Goal: Find specific fact: Find specific fact

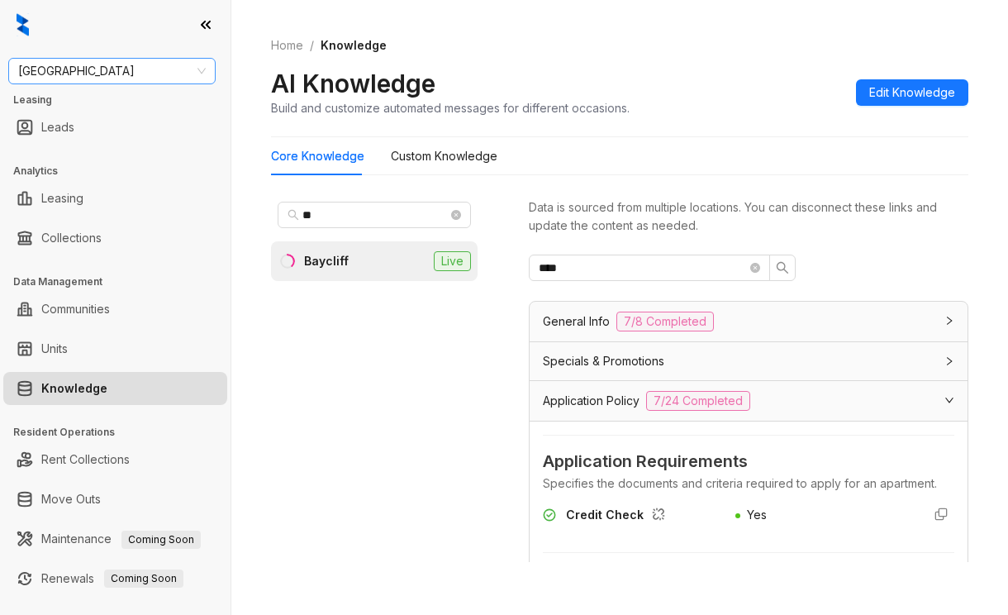
drag, startPoint x: 0, startPoint y: 0, endPoint x: 76, endPoint y: 83, distance: 112.2
click at [76, 83] on div "Fairfield" at bounding box center [111, 71] width 207 height 26
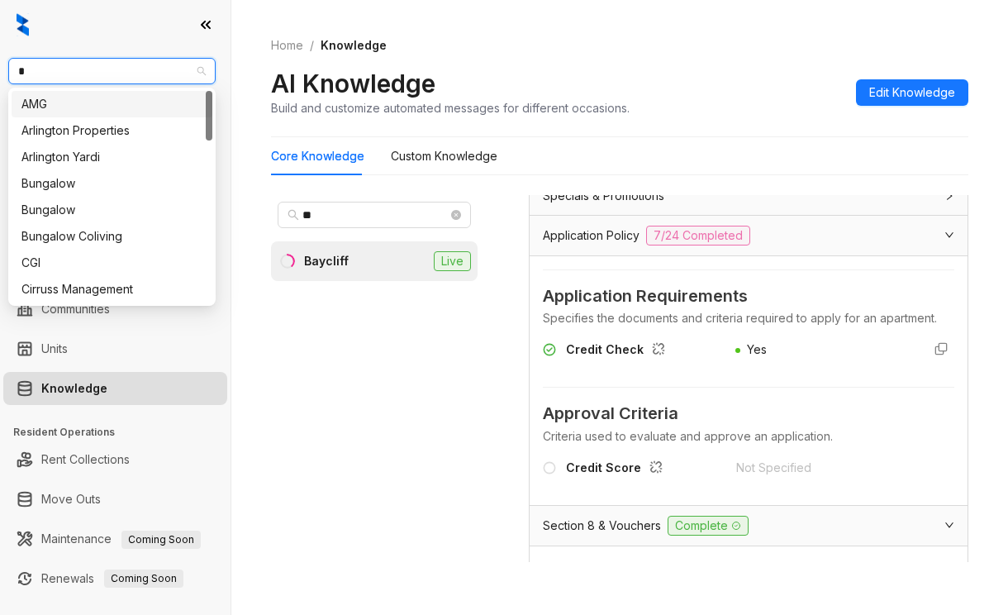
type input "**"
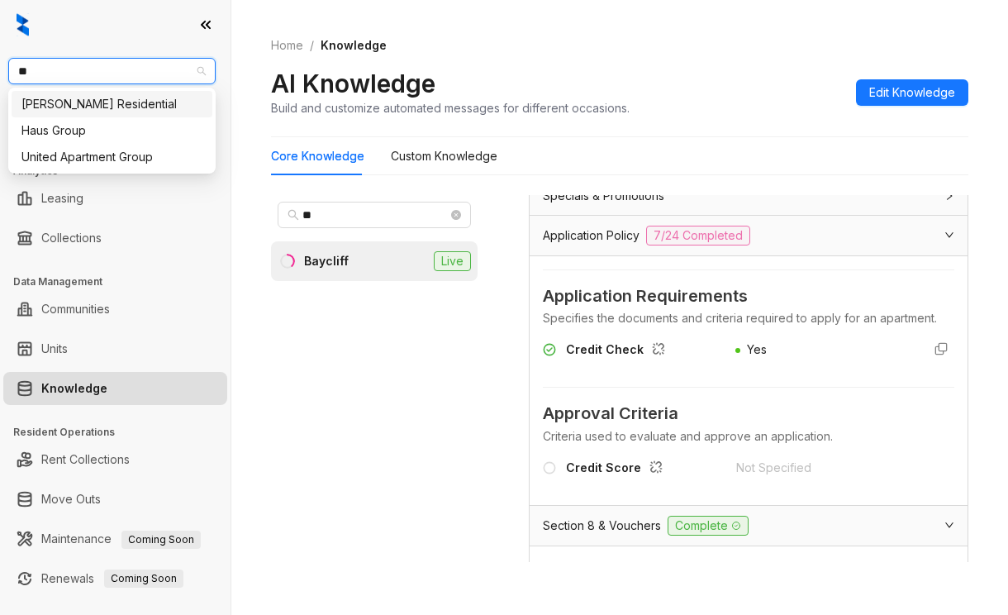
click at [67, 102] on div "Griffis Residential" at bounding box center [111, 104] width 181 height 18
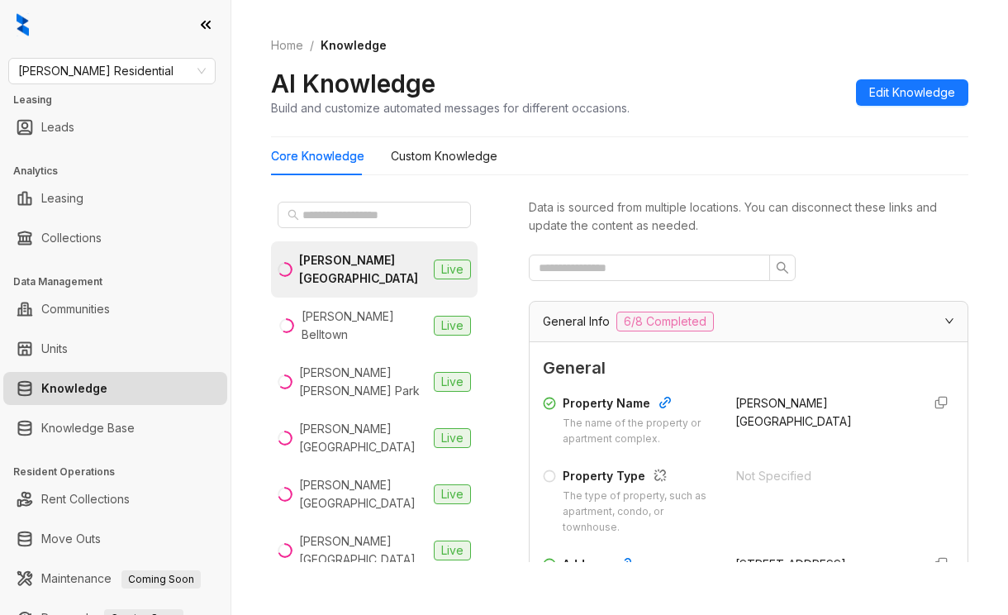
click at [912, 163] on div "Core Knowledge Custom Knowledge" at bounding box center [619, 156] width 697 height 38
click at [358, 207] on input "text" at bounding box center [374, 215] width 145 height 18
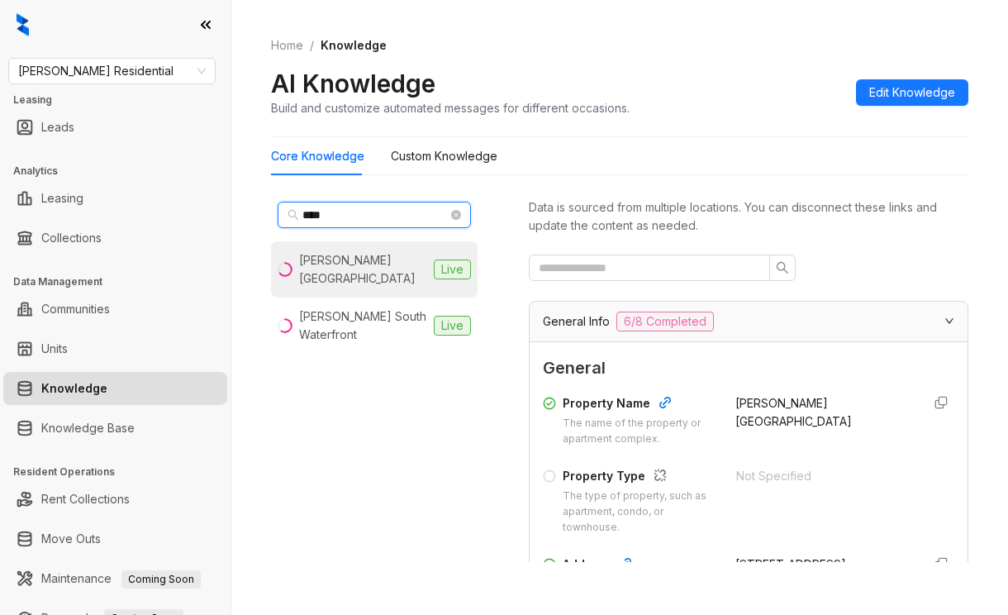
type input "****"
click at [345, 256] on div "Griffis South Bay" at bounding box center [363, 269] width 128 height 36
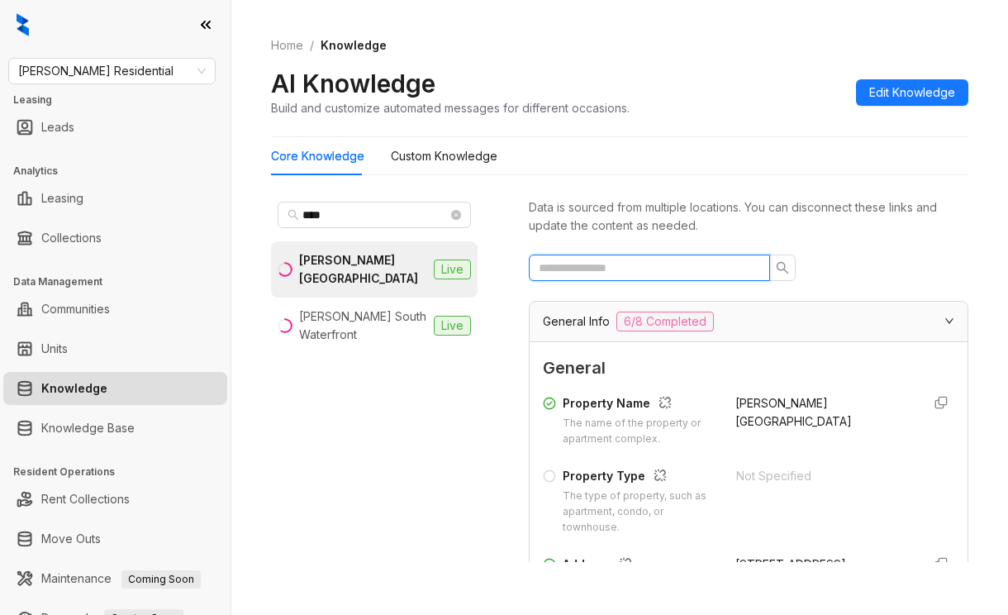
click at [571, 271] on input "text" at bounding box center [643, 268] width 208 height 18
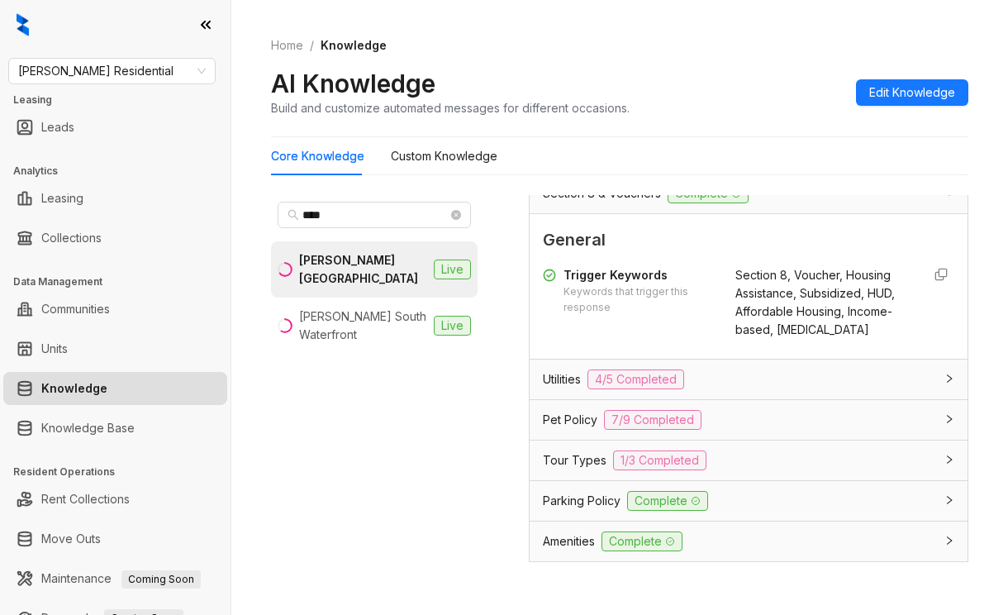
scroll to position [251, 0]
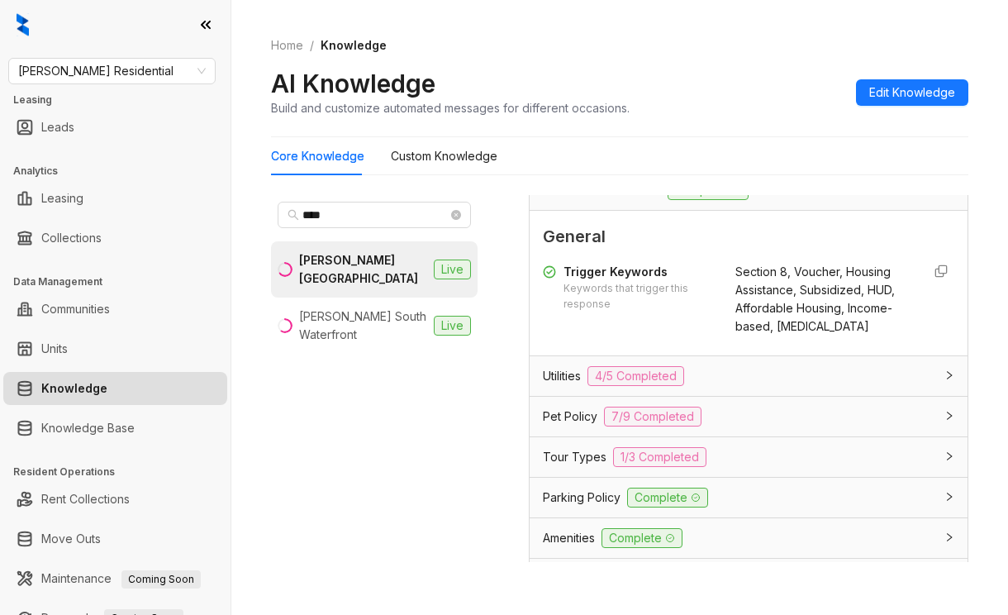
type input "***"
click at [761, 324] on span "Section 8, Voucher, Housing Assistance, Subsidized, HUD, Affordable Housing, In…" at bounding box center [814, 298] width 159 height 69
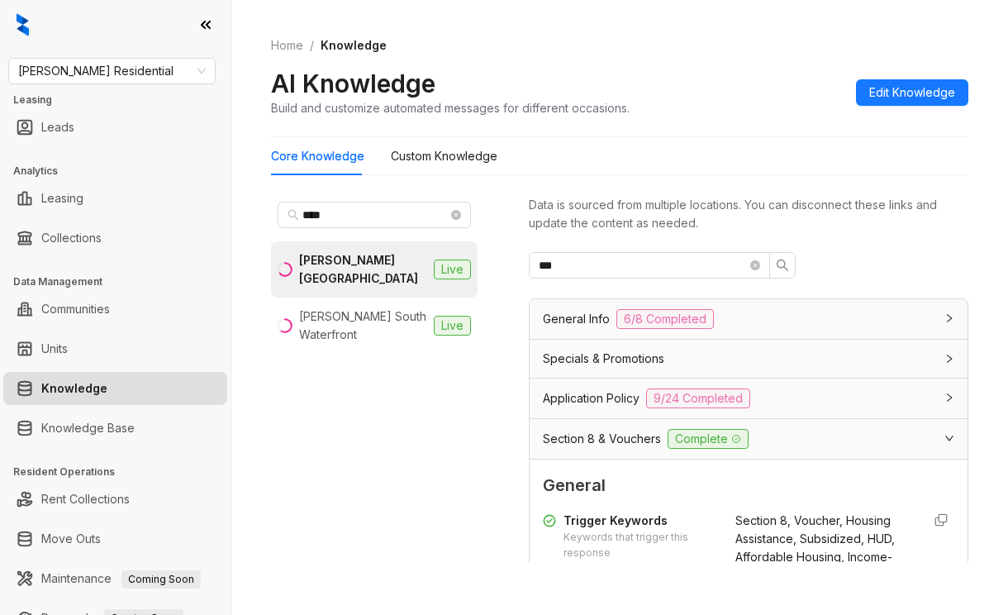
scroll to position [0, 0]
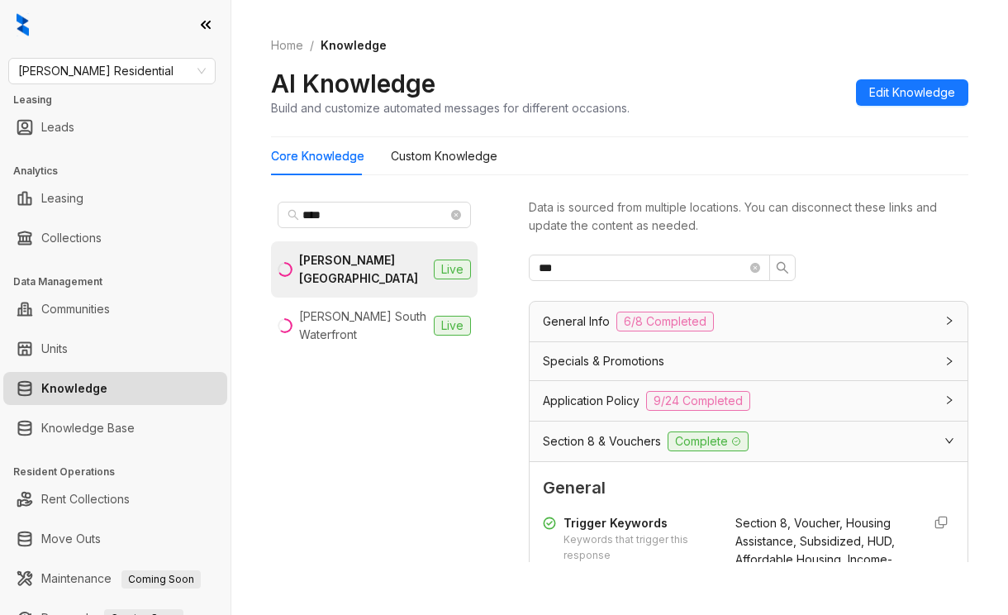
click at [576, 439] on span "Section 8 & Vouchers" at bounding box center [602, 441] width 118 height 18
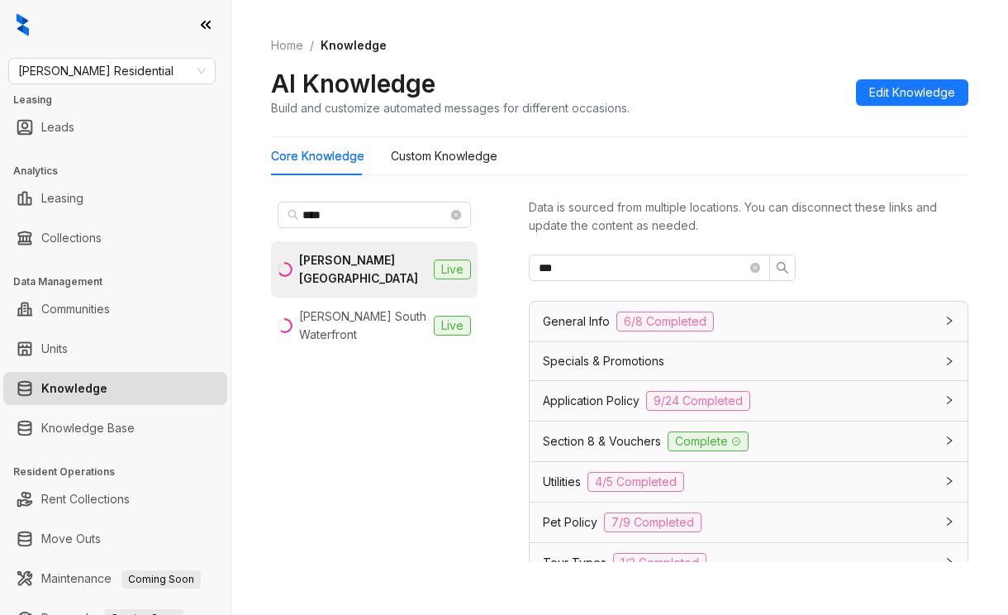
click at [576, 438] on span "Section 8 & Vouchers" at bounding box center [602, 441] width 118 height 18
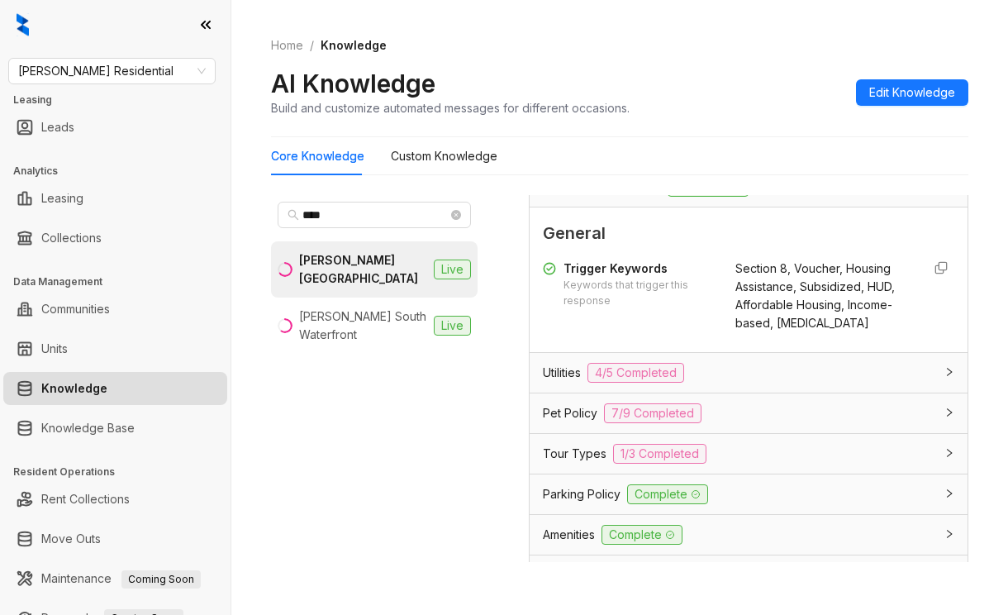
scroll to position [251, 0]
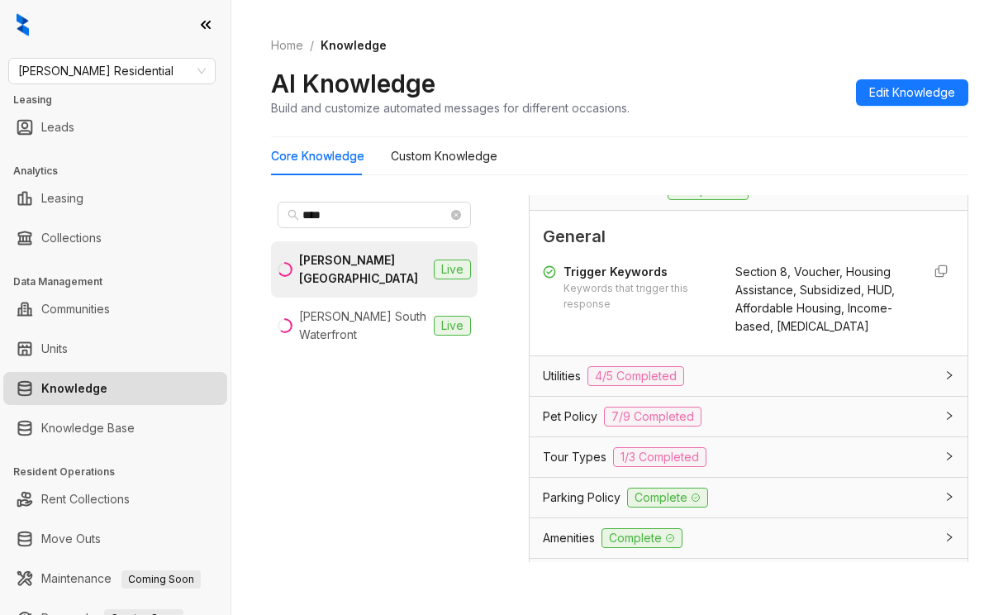
click at [735, 314] on div "Section 8, Voucher, Housing Assistance, Subsidized, HUD, Affordable Housing, In…" at bounding box center [821, 299] width 173 height 73
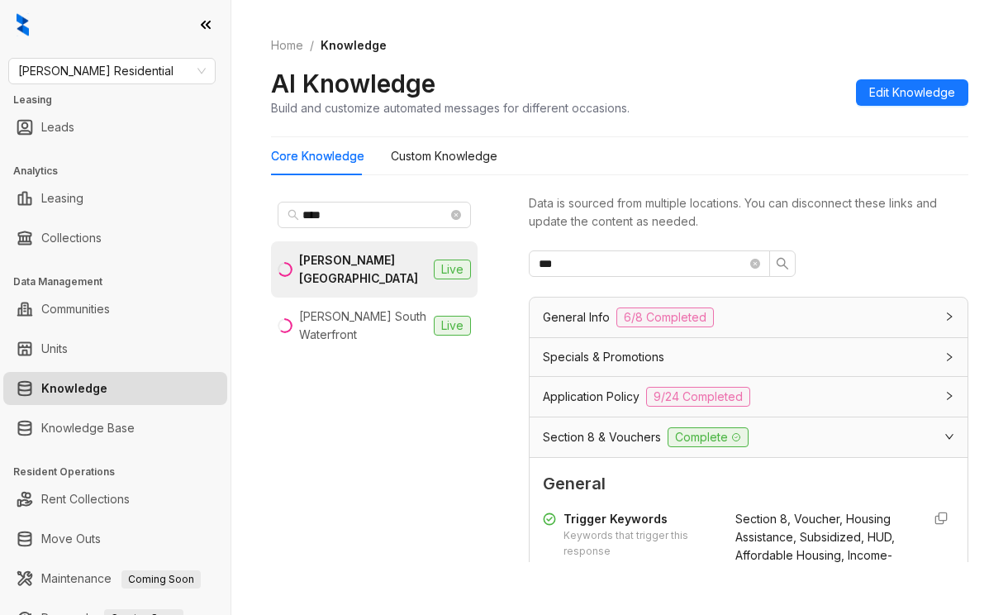
scroll to position [0, 0]
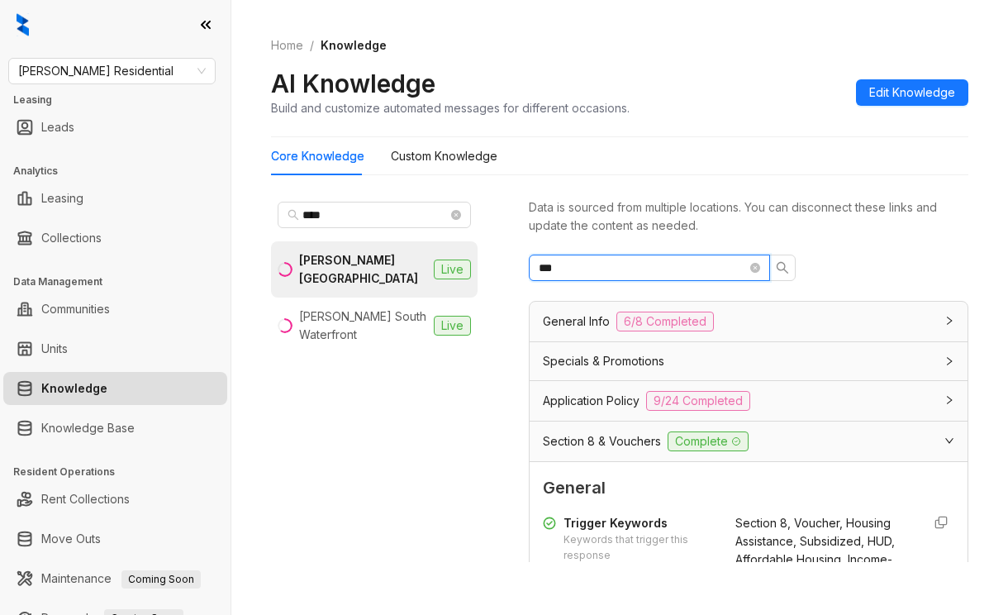
click at [591, 269] on input "***" at bounding box center [643, 268] width 208 height 18
click at [745, 271] on input "***" at bounding box center [643, 268] width 208 height 18
click at [750, 271] on icon "close-circle" at bounding box center [755, 268] width 10 height 10
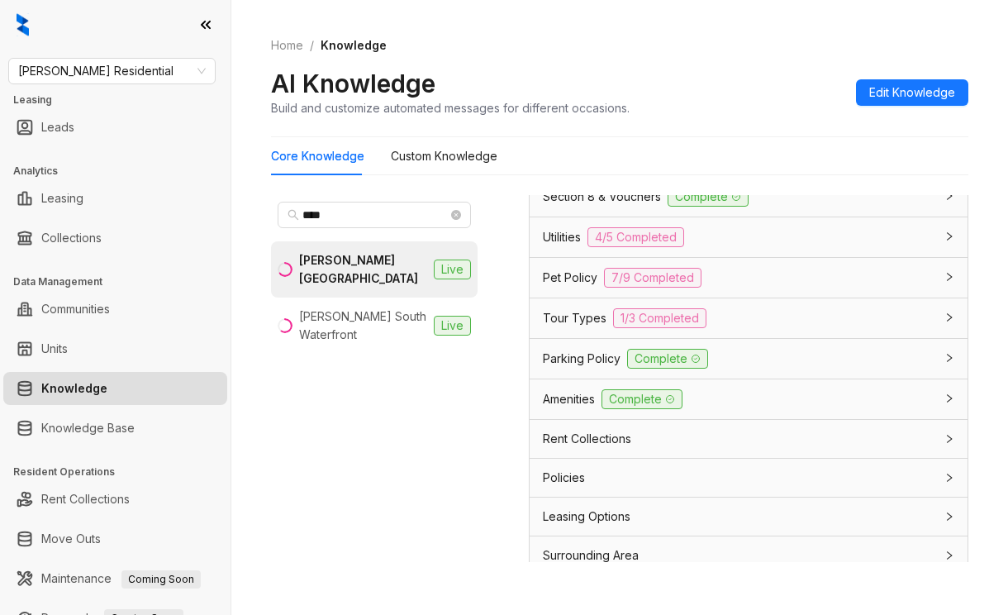
scroll to position [1404, 0]
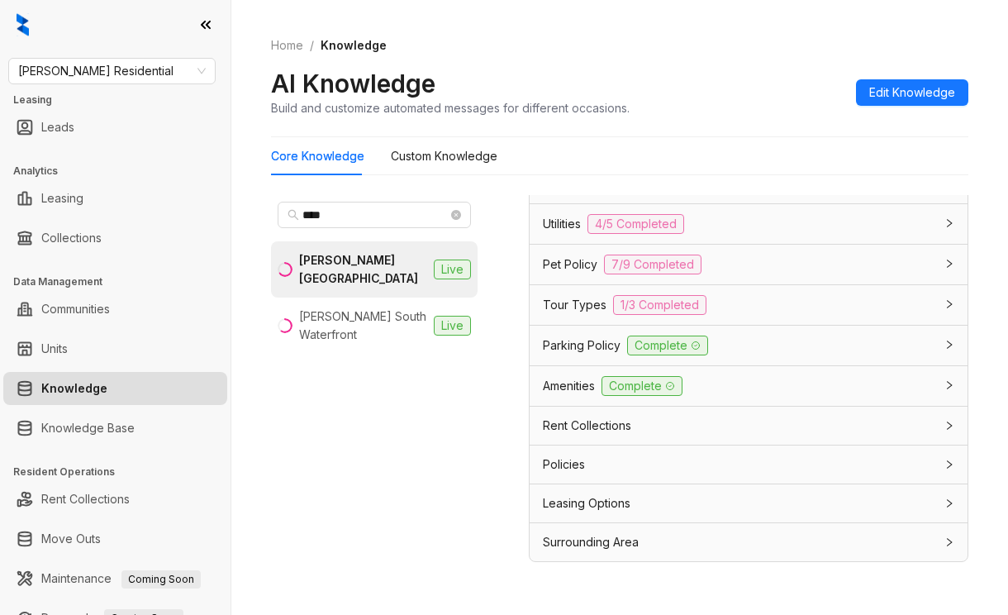
click at [572, 501] on span "Leasing Options" at bounding box center [587, 503] width 88 height 18
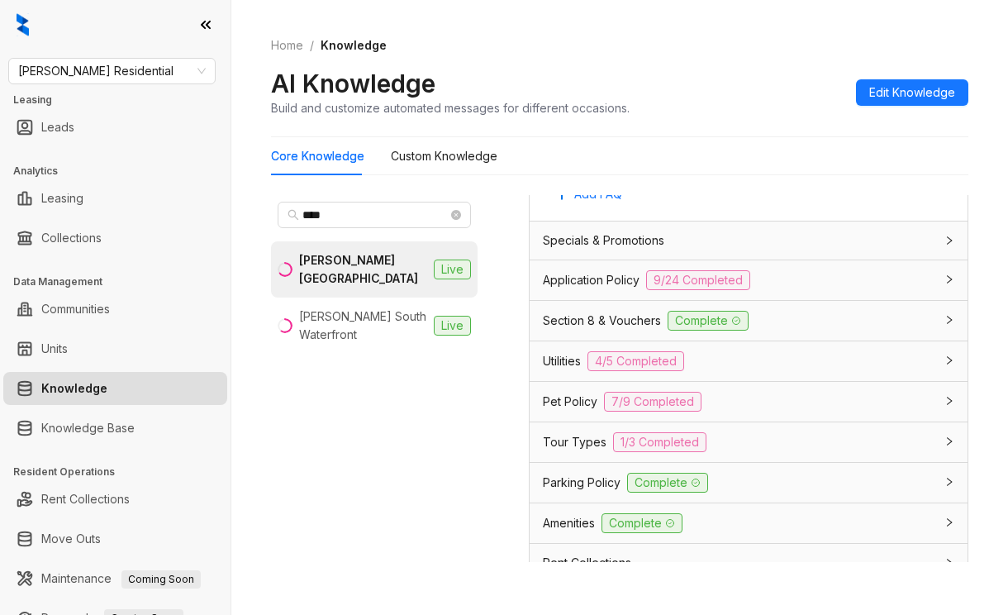
scroll to position [1239, 0]
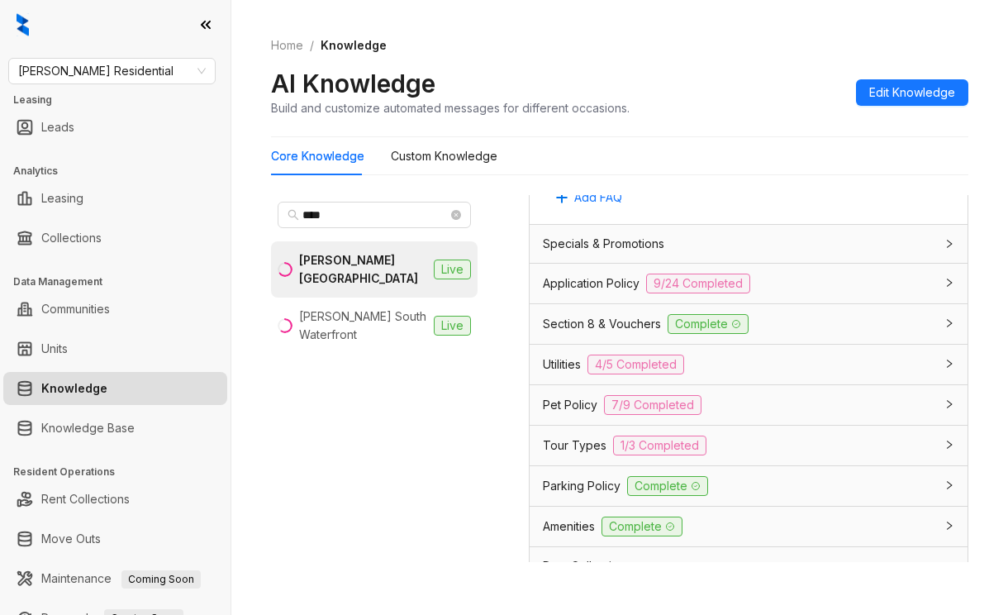
click at [569, 333] on span "Section 8 & Vouchers" at bounding box center [602, 324] width 118 height 18
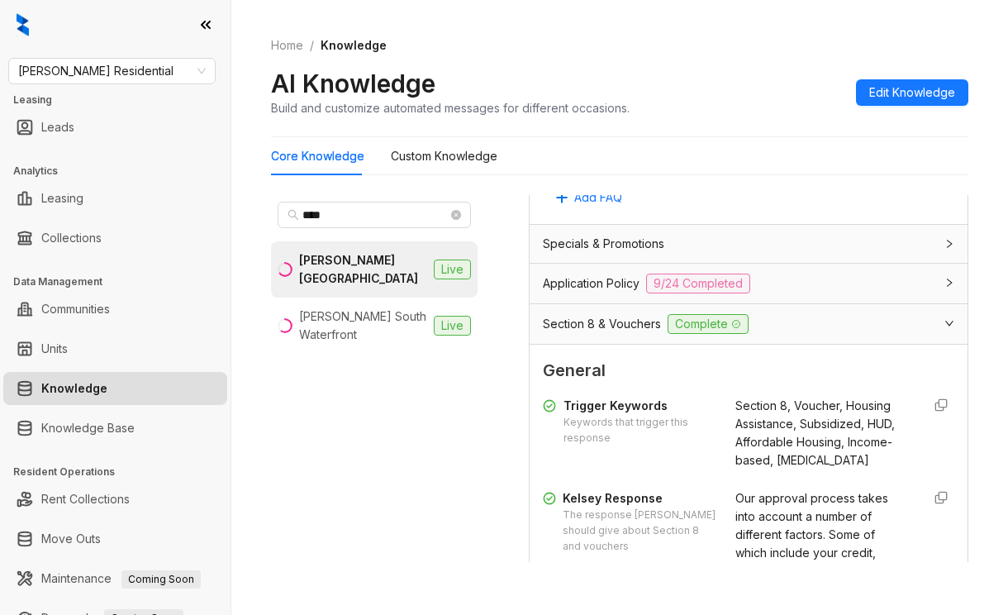
scroll to position [1322, 0]
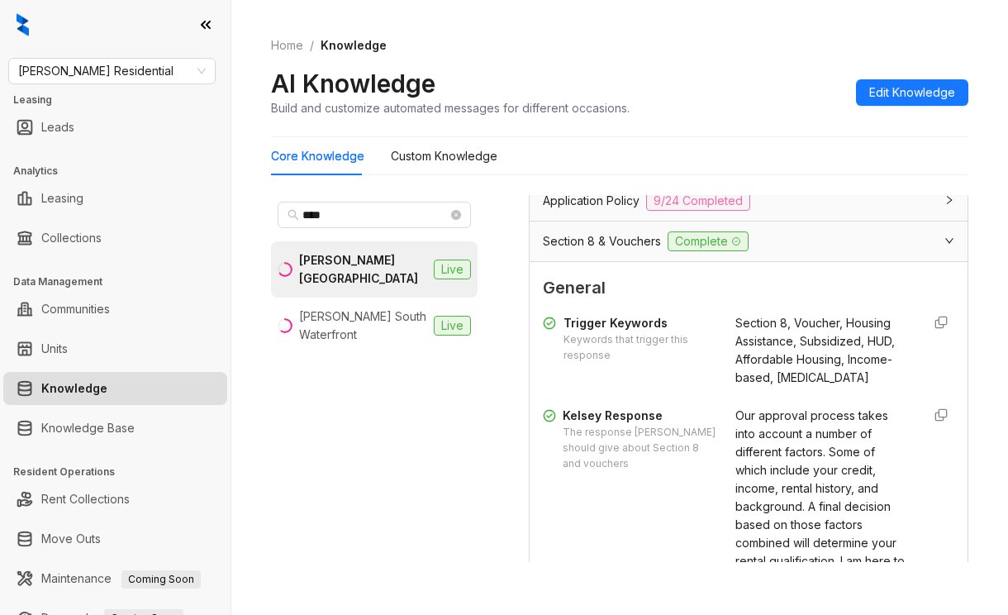
click at [735, 464] on span "Our approval process takes into account a number of different factors. Some of …" at bounding box center [821, 569] width 172 height 323
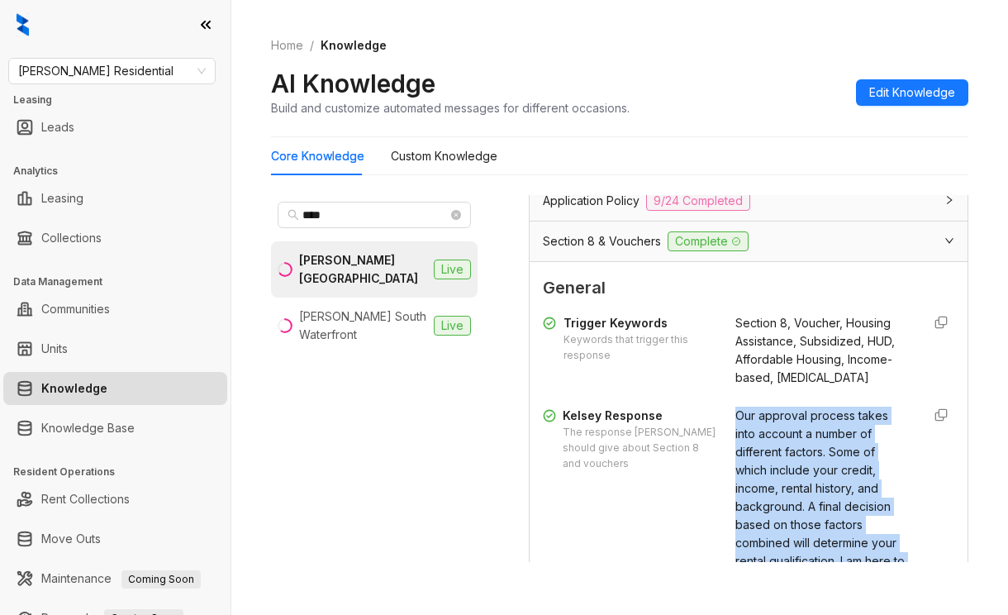
click at [735, 464] on span "Our approval process takes into account a number of different factors. Some of …" at bounding box center [821, 569] width 172 height 323
copy div "Our approval process takes into account a number of different factors. Some of …"
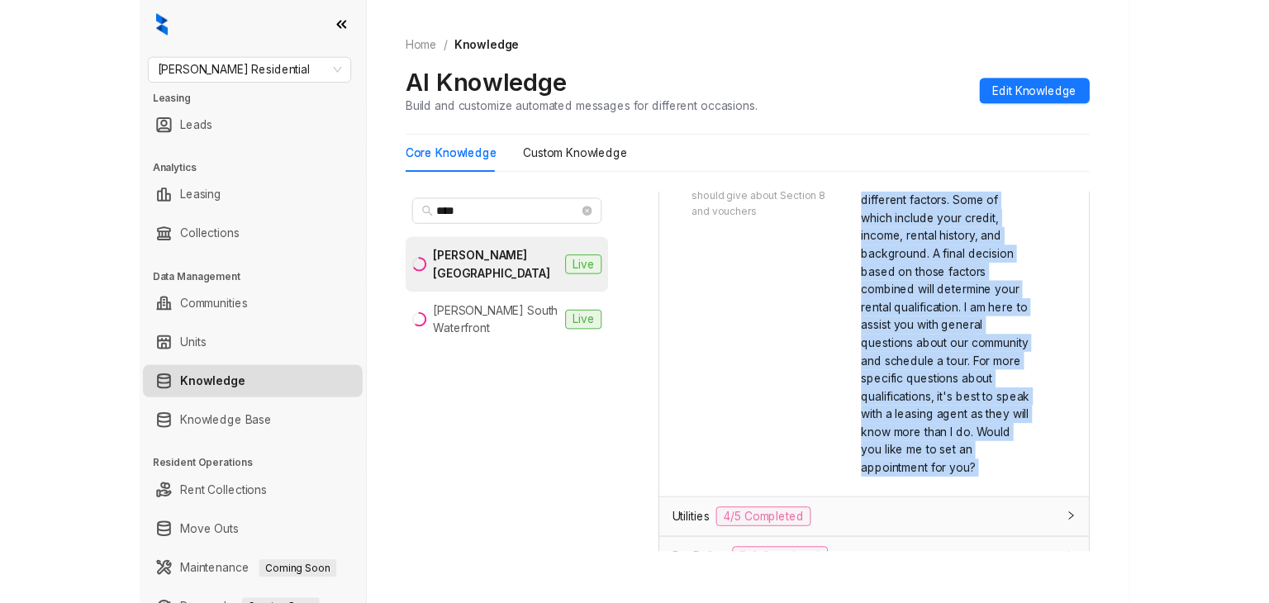
scroll to position [1817, 0]
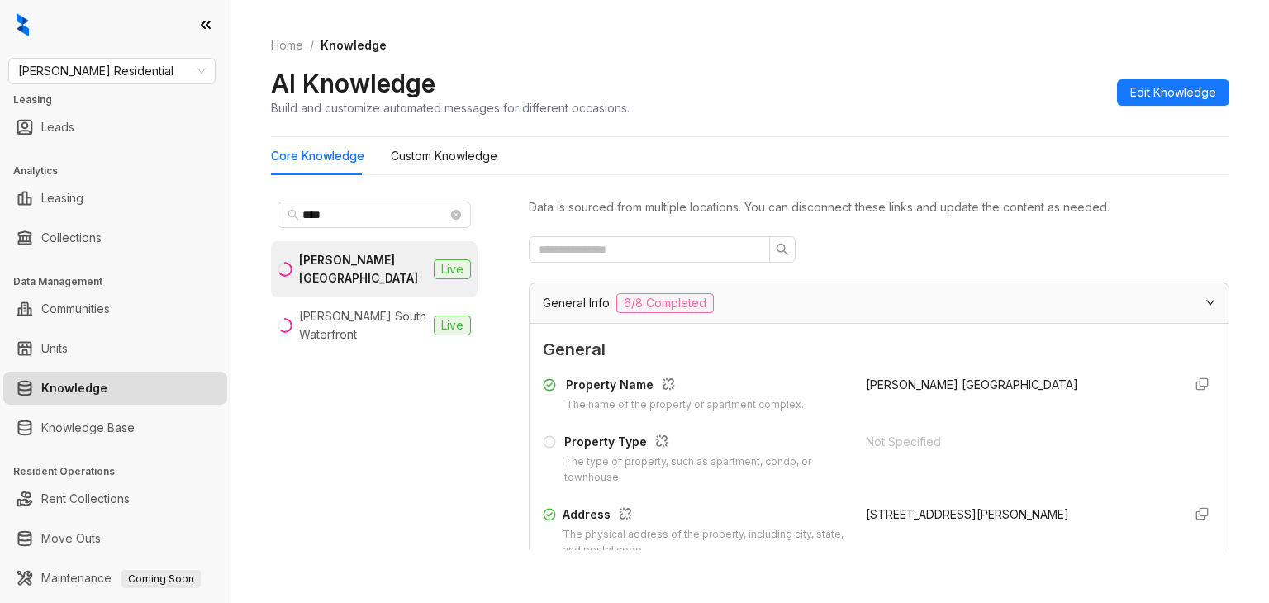
scroll to position [1817, 0]
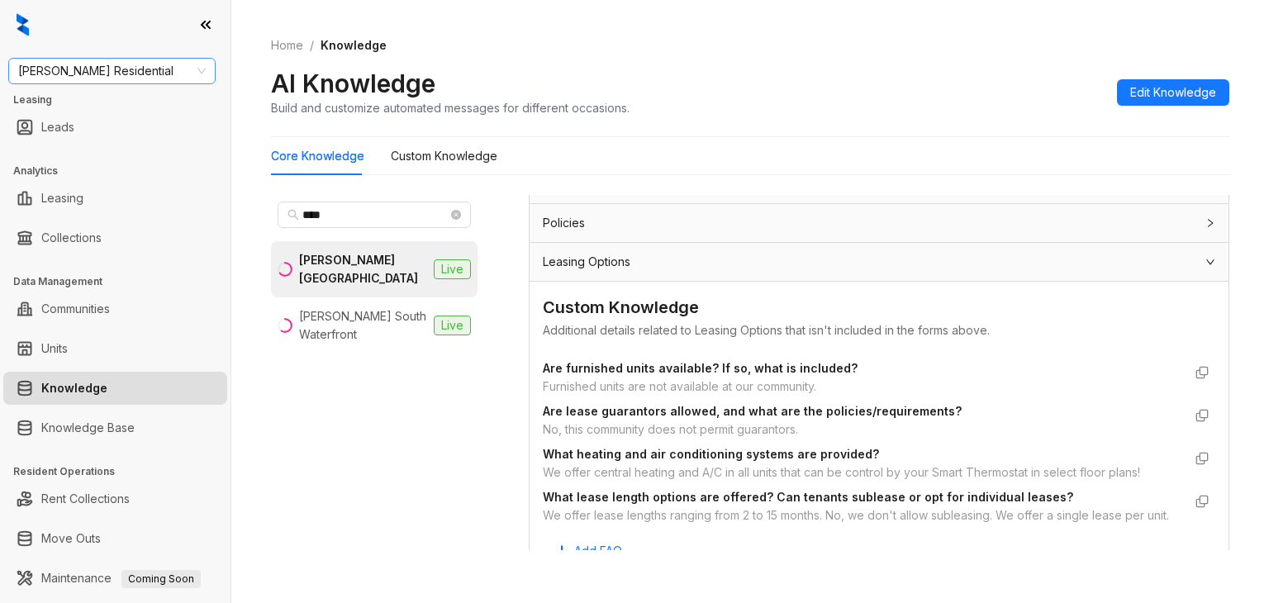
click at [134, 67] on span "Griffis Residential" at bounding box center [111, 71] width 187 height 25
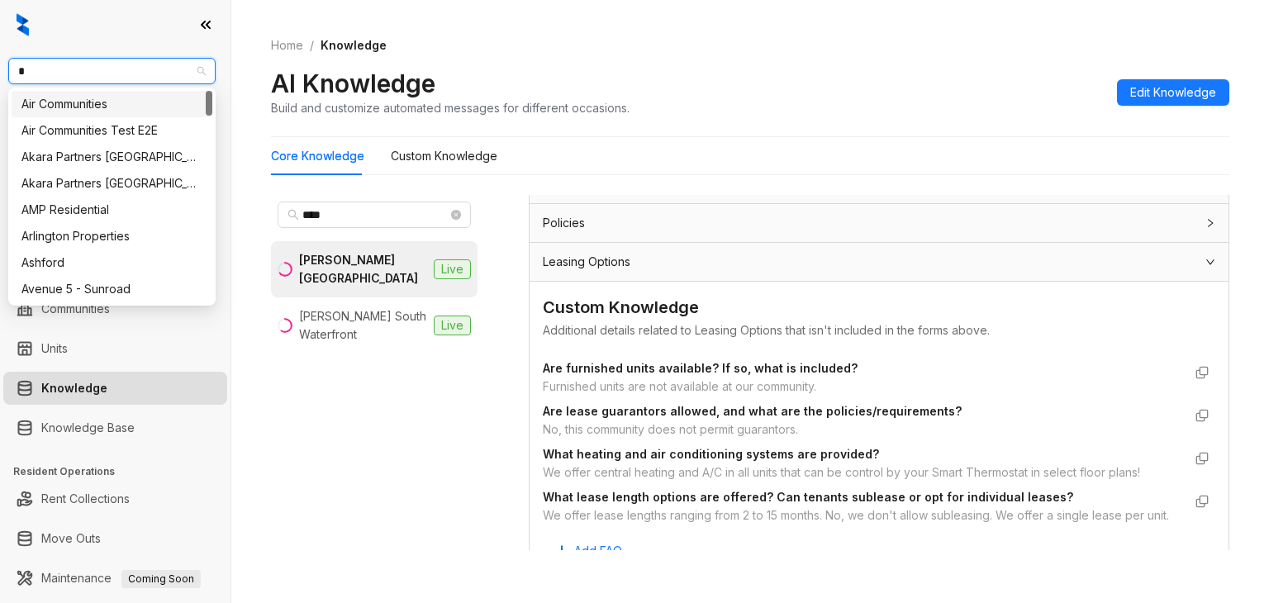
type input "**"
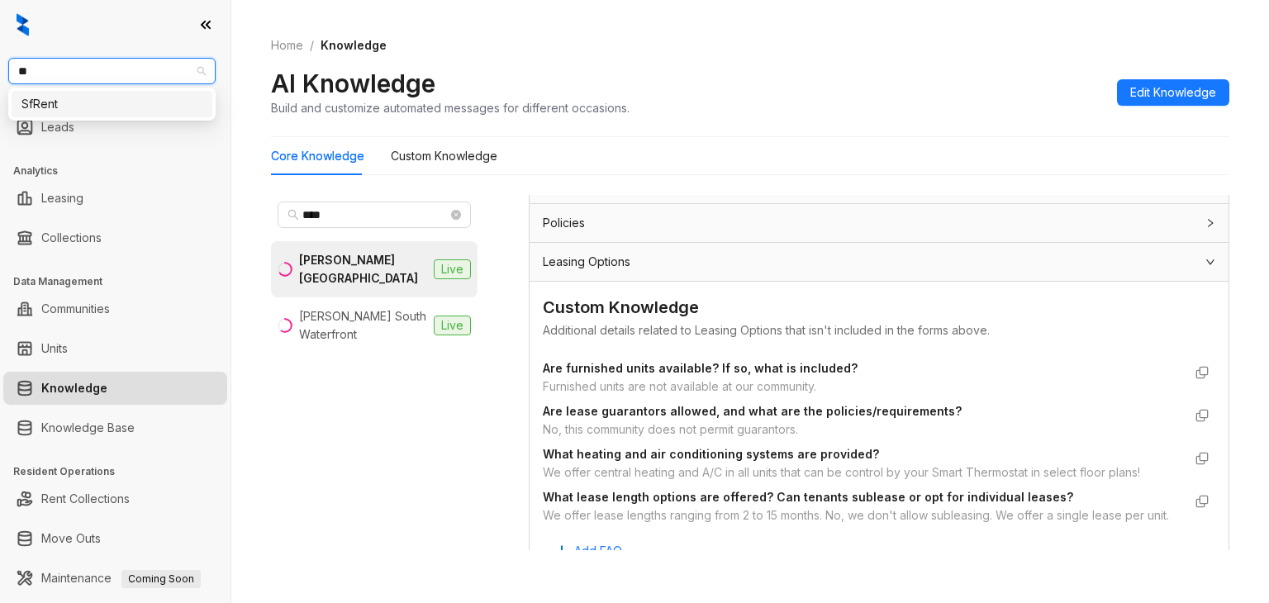
click at [83, 111] on div "SfRent" at bounding box center [111, 104] width 181 height 18
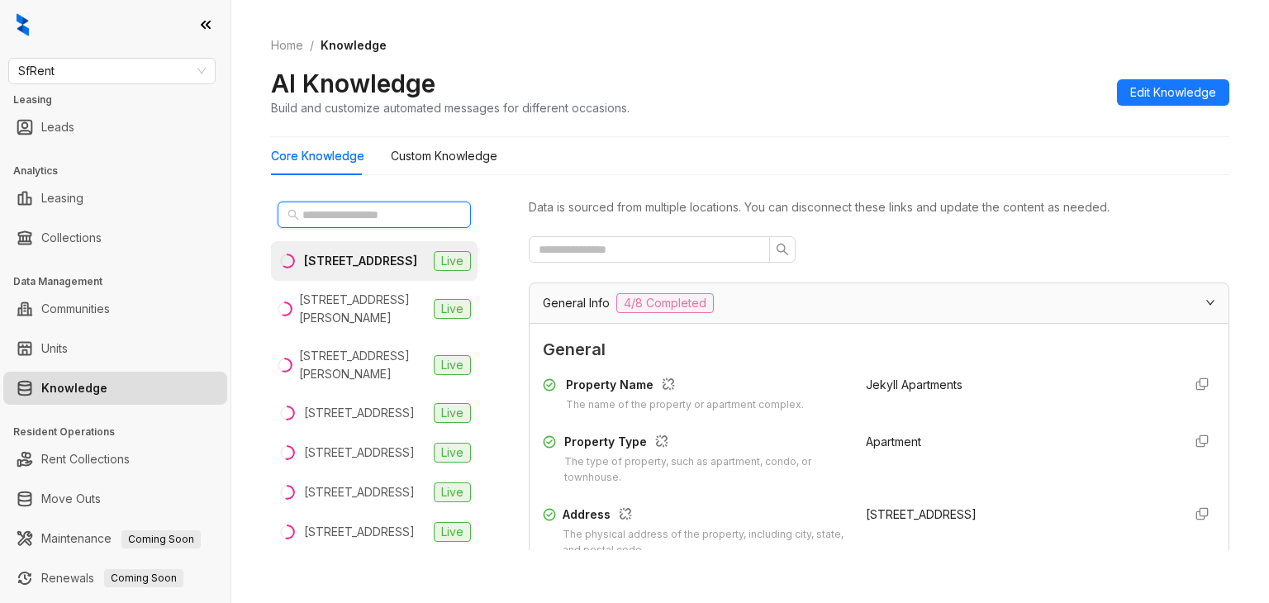
click at [343, 219] on input "text" at bounding box center [374, 215] width 145 height 18
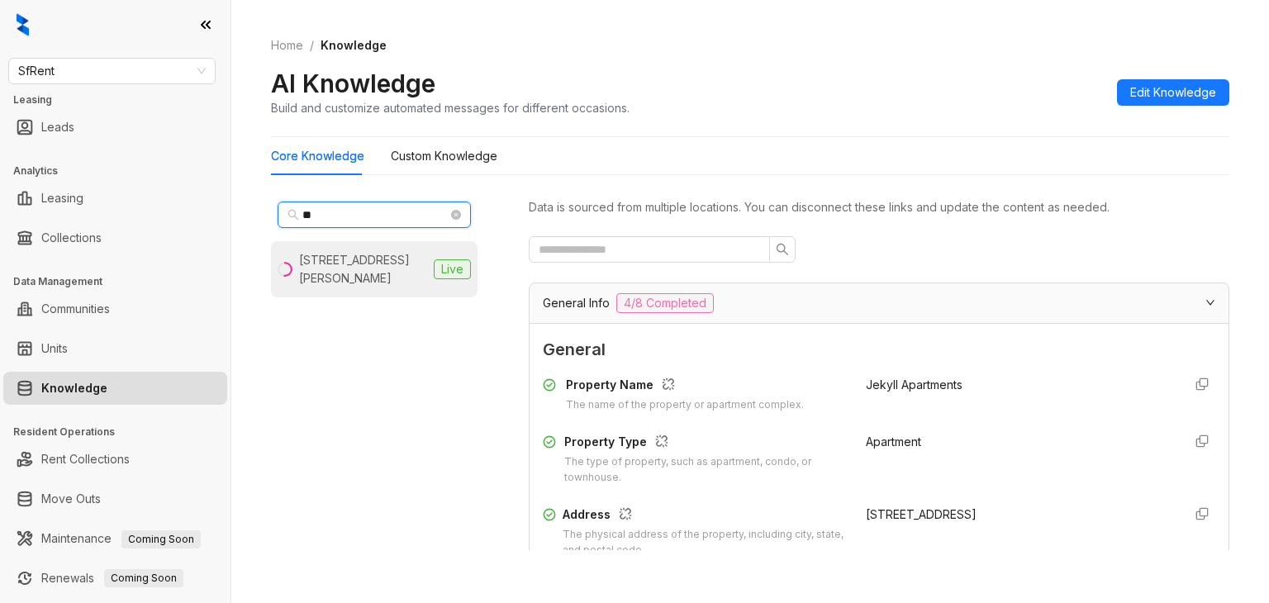
type input "**"
click at [354, 271] on div "851 O’Farrell St, San Francisco, CA" at bounding box center [363, 269] width 128 height 36
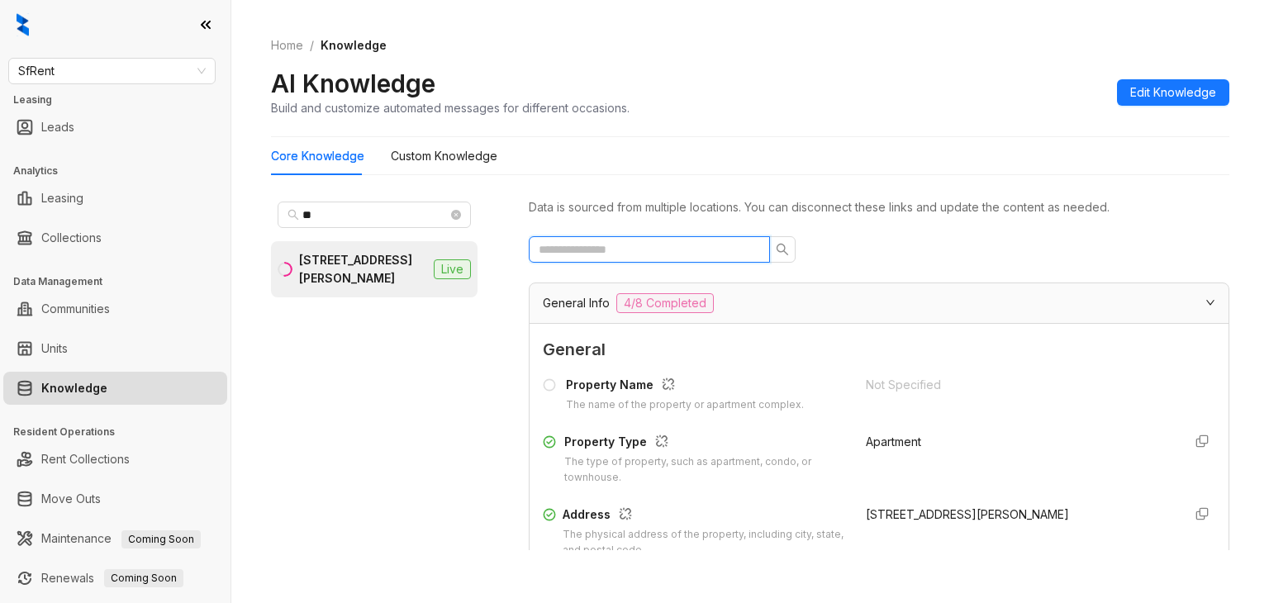
click at [620, 249] on input "text" at bounding box center [643, 249] width 208 height 18
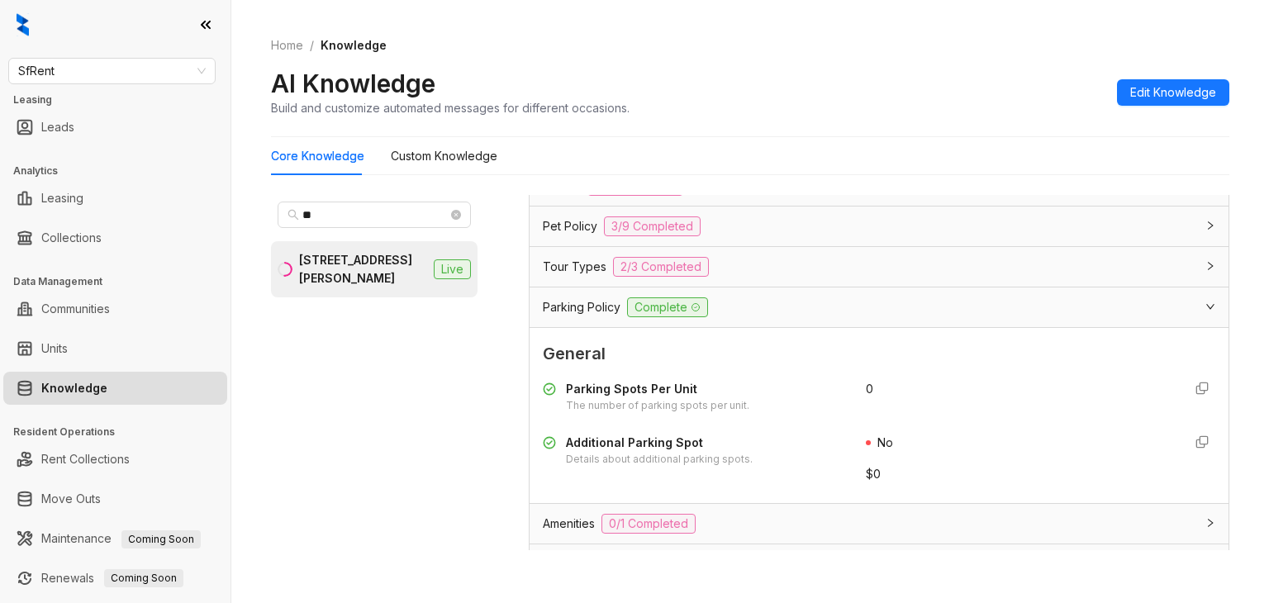
scroll to position [422, 0]
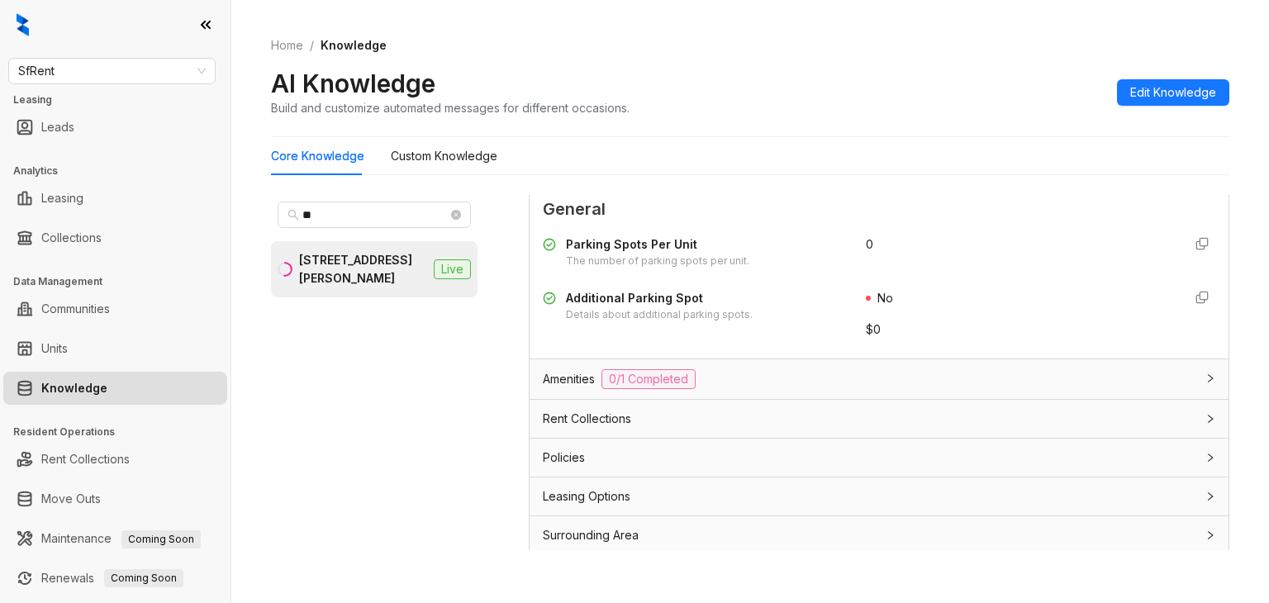
type input "****"
click at [573, 457] on span "Policies" at bounding box center [564, 457] width 42 height 18
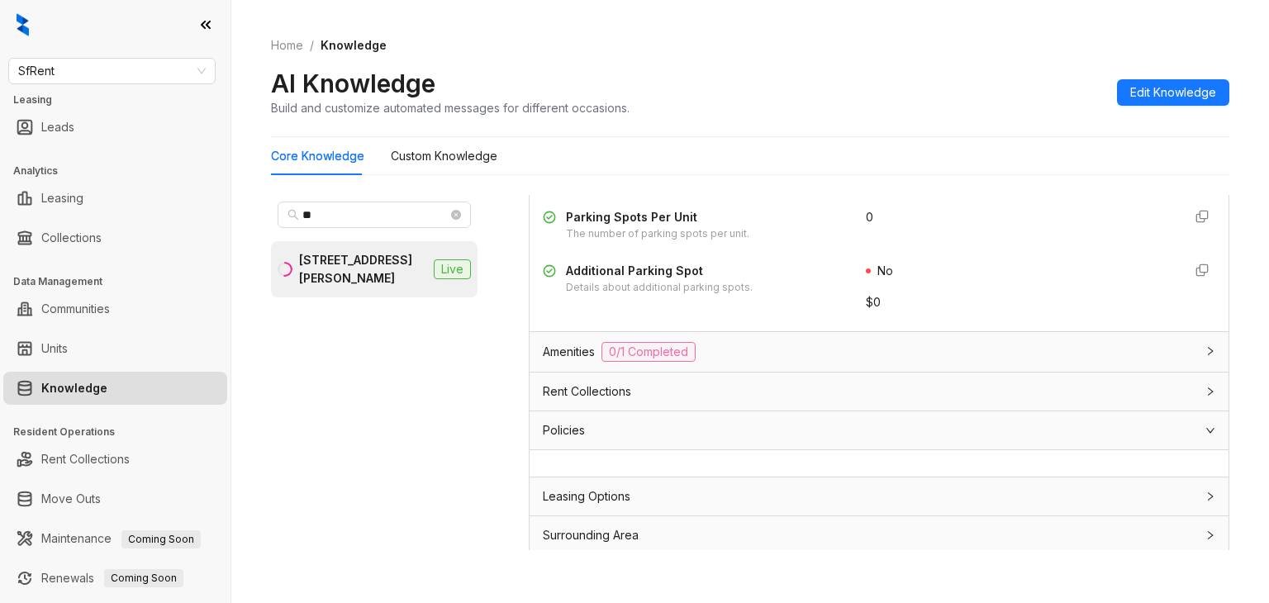
click at [567, 487] on span "Leasing Options" at bounding box center [587, 496] width 88 height 18
click at [585, 424] on div "Policies" at bounding box center [869, 430] width 652 height 18
click at [588, 383] on span "Rent Collections" at bounding box center [587, 391] width 88 height 18
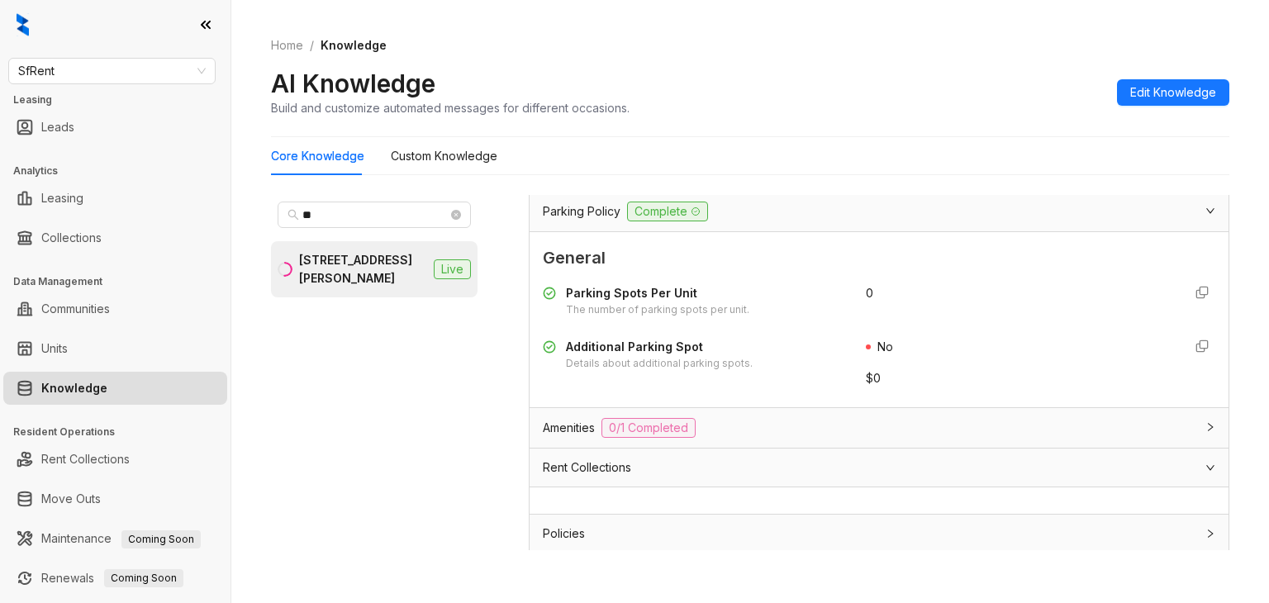
scroll to position [202, 0]
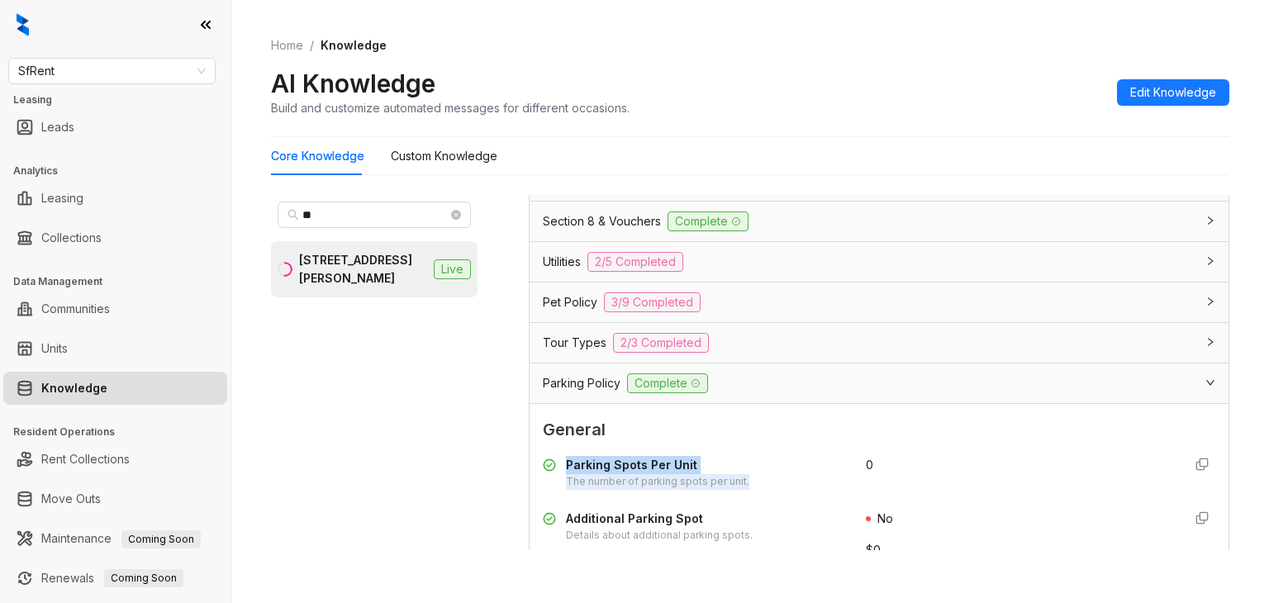
drag, startPoint x: 567, startPoint y: 460, endPoint x: 766, endPoint y: 472, distance: 199.4
click at [757, 475] on div "Parking Spots Per Unit The number of parking spots per unit." at bounding box center [694, 473] width 303 height 34
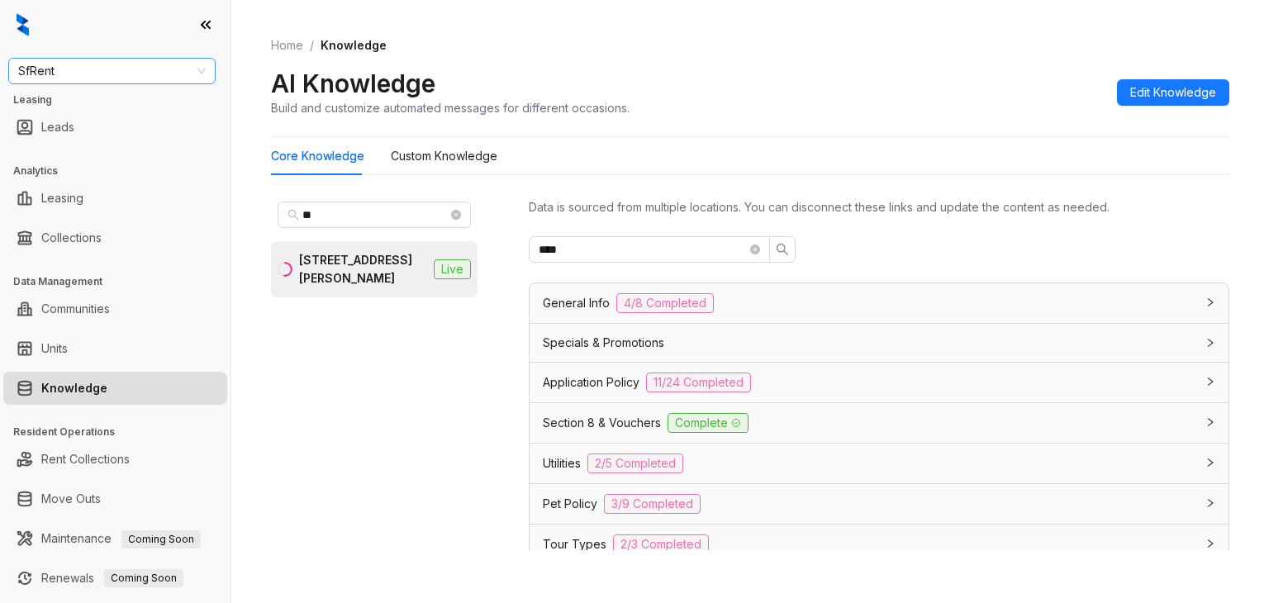
scroll to position [202, 0]
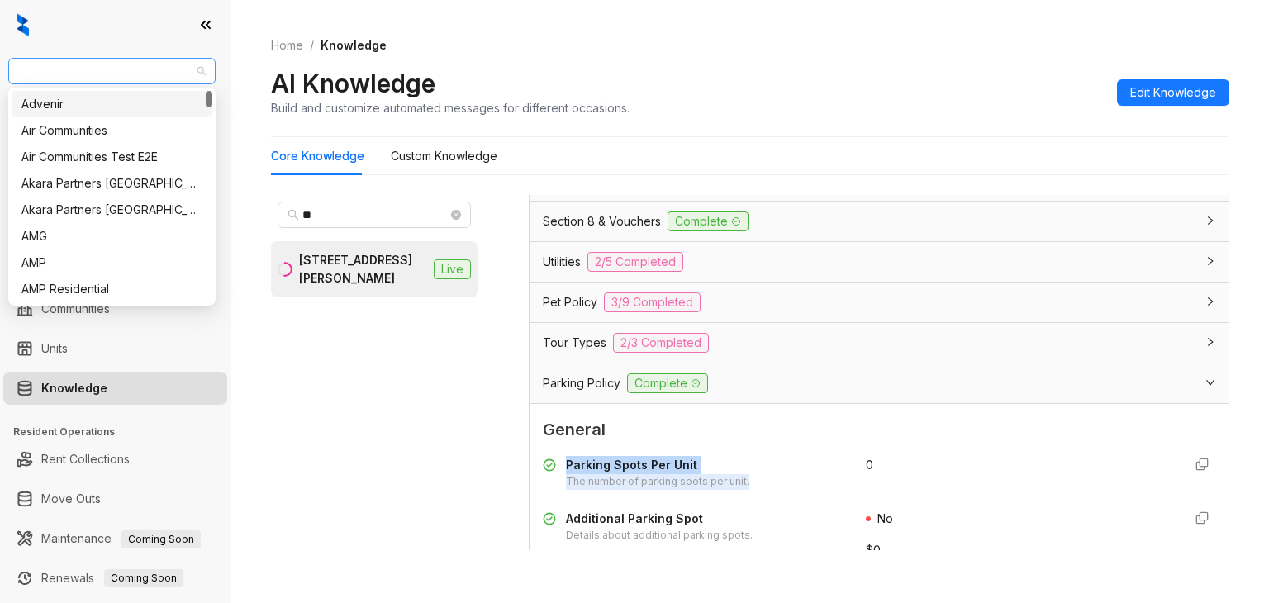
click at [144, 62] on span "SfRent" at bounding box center [111, 71] width 187 height 25
type input "***"
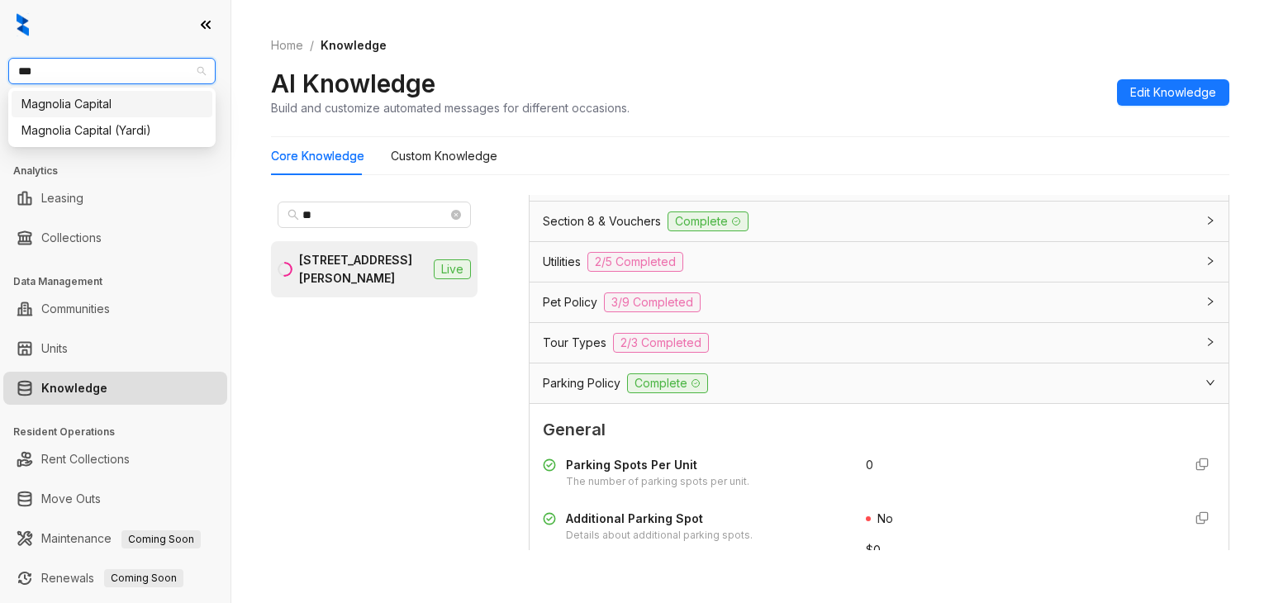
click at [74, 110] on div "Magnolia Capital" at bounding box center [111, 104] width 181 height 18
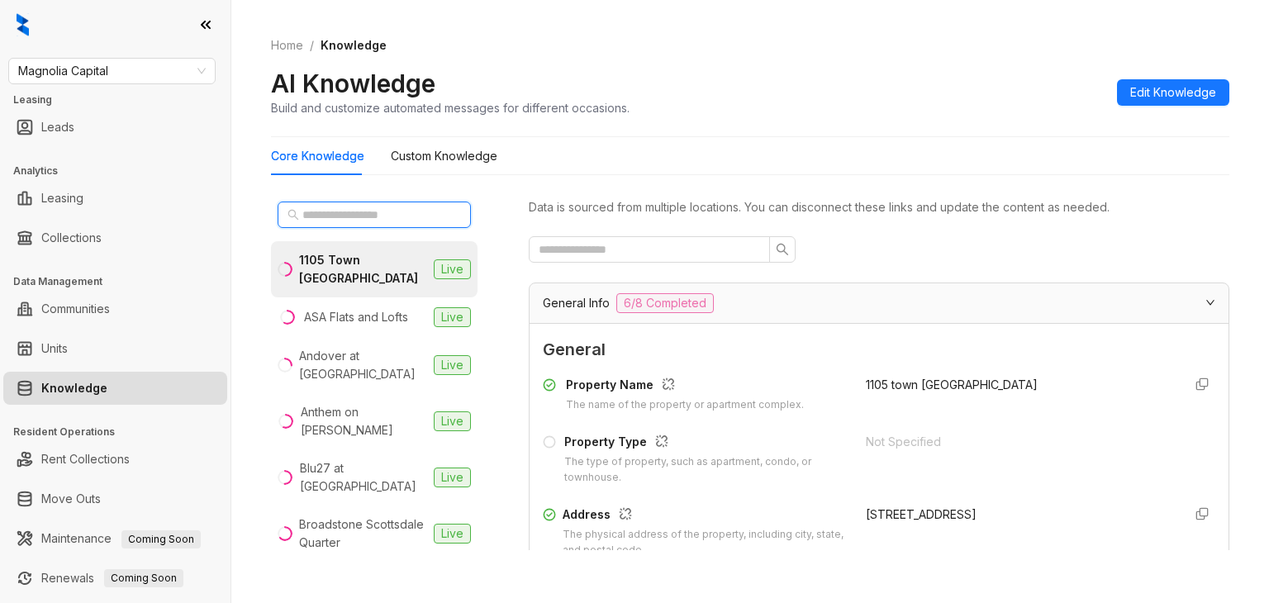
click at [337, 215] on input "text" at bounding box center [374, 215] width 145 height 18
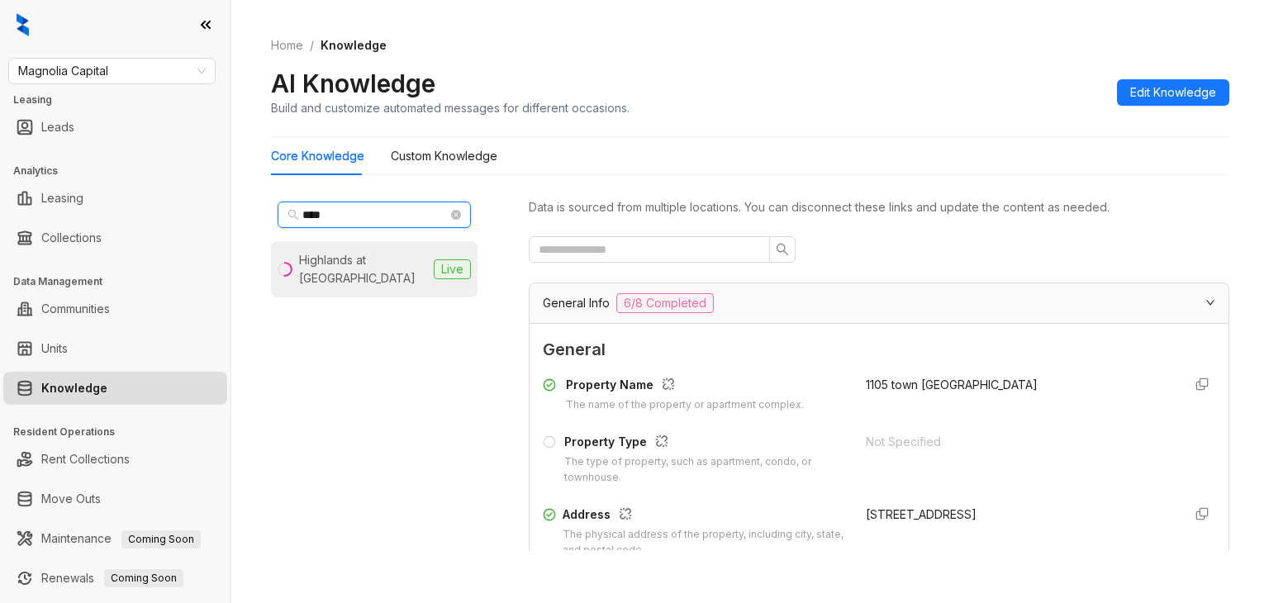
type input "****"
click at [370, 268] on div "Highlands at [GEOGRAPHIC_DATA]" at bounding box center [363, 269] width 128 height 36
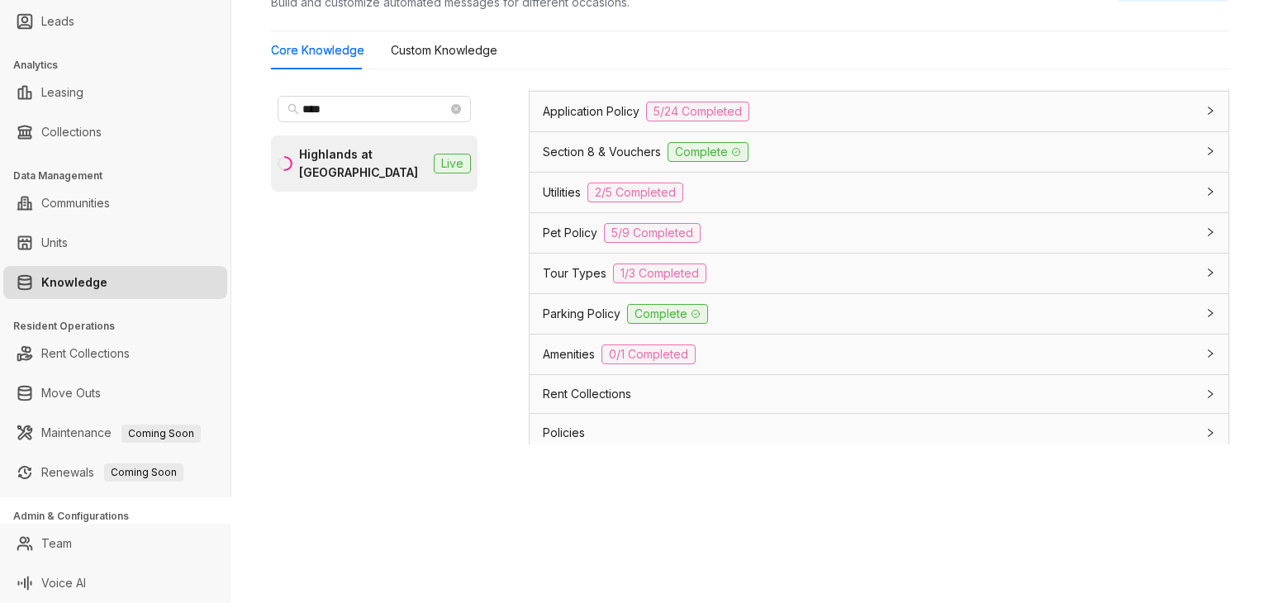
scroll to position [1322, 0]
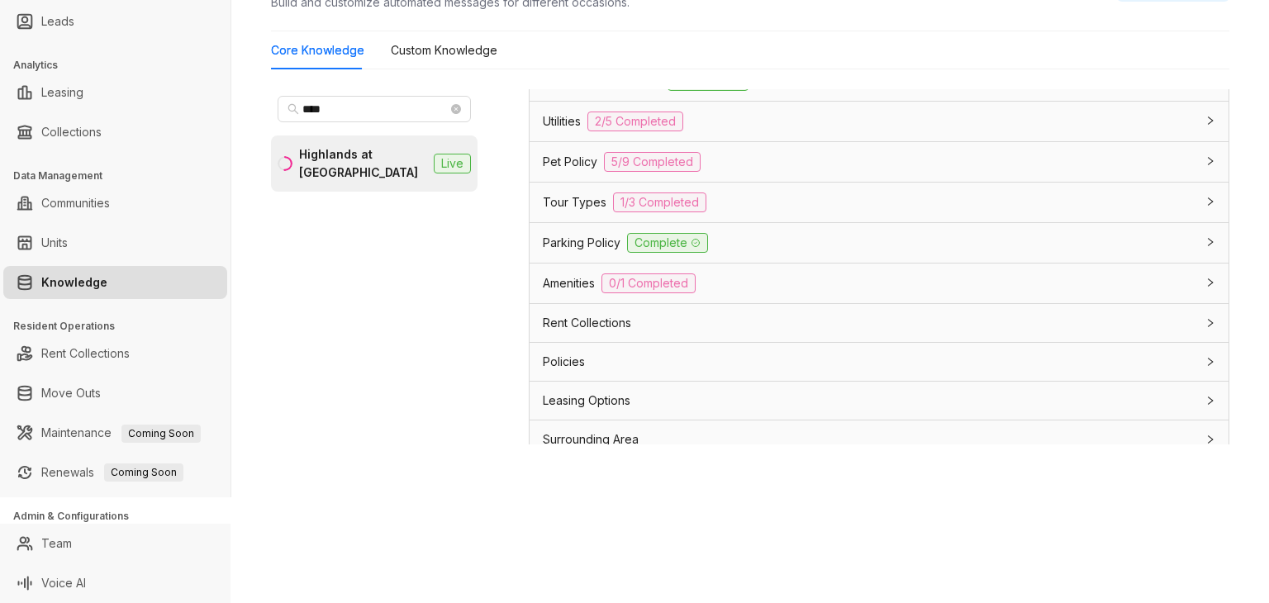
click at [578, 199] on span "Tour Types" at bounding box center [575, 202] width 64 height 18
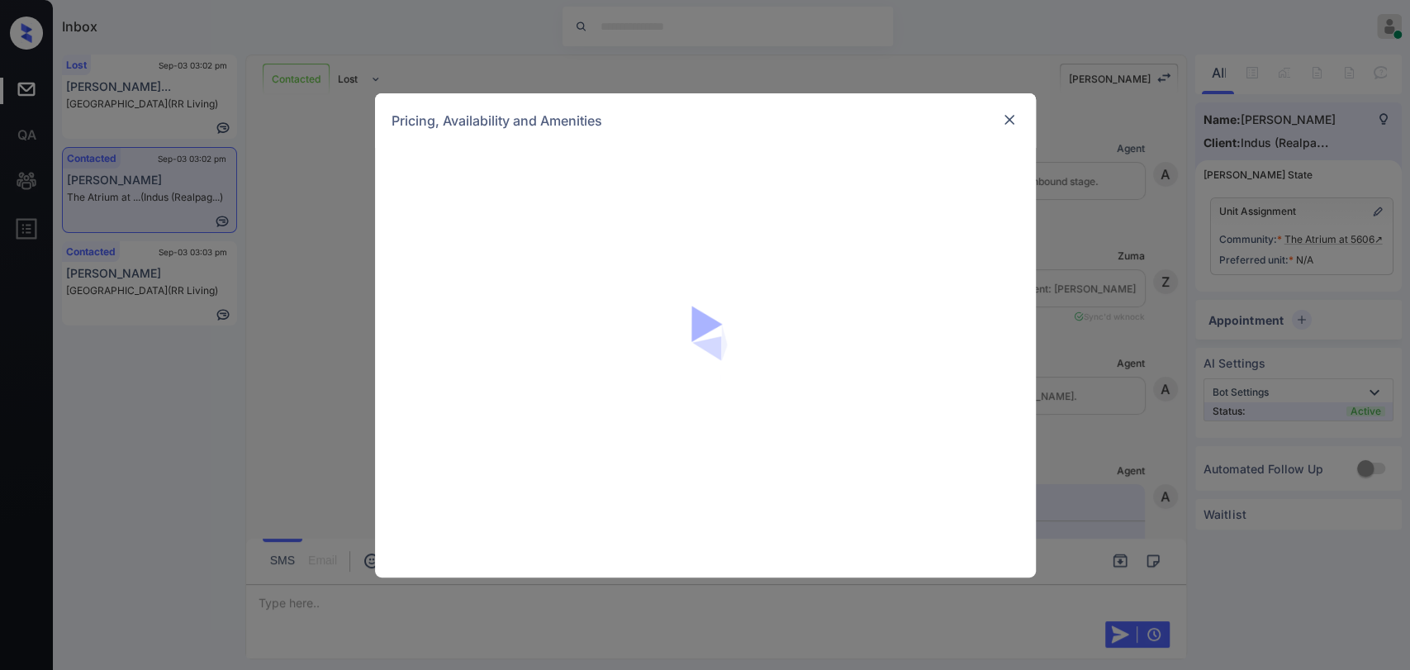
scroll to position [925, 0]
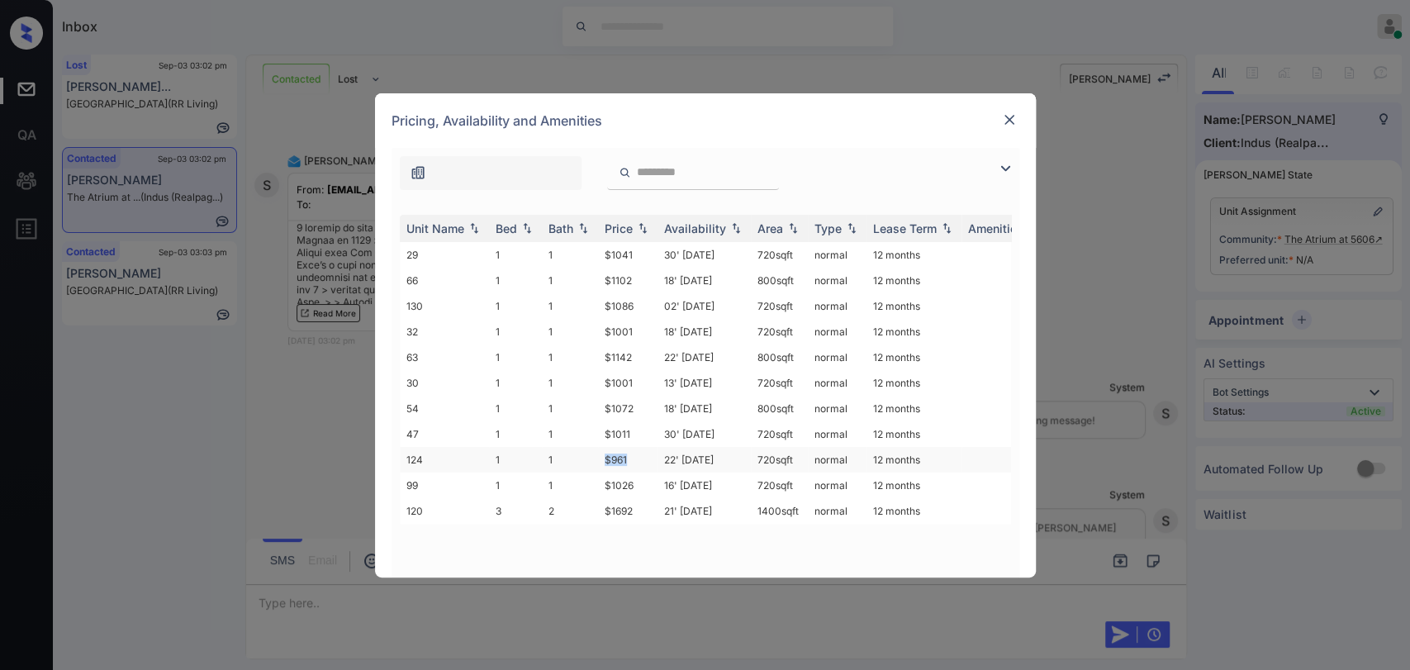
drag, startPoint x: 600, startPoint y: 452, endPoint x: 630, endPoint y: 451, distance: 30.6
click at [630, 451] on td "$961" at bounding box center [627, 460] width 59 height 26
copy td "$961"
click at [1001, 121] on img at bounding box center [1009, 120] width 17 height 17
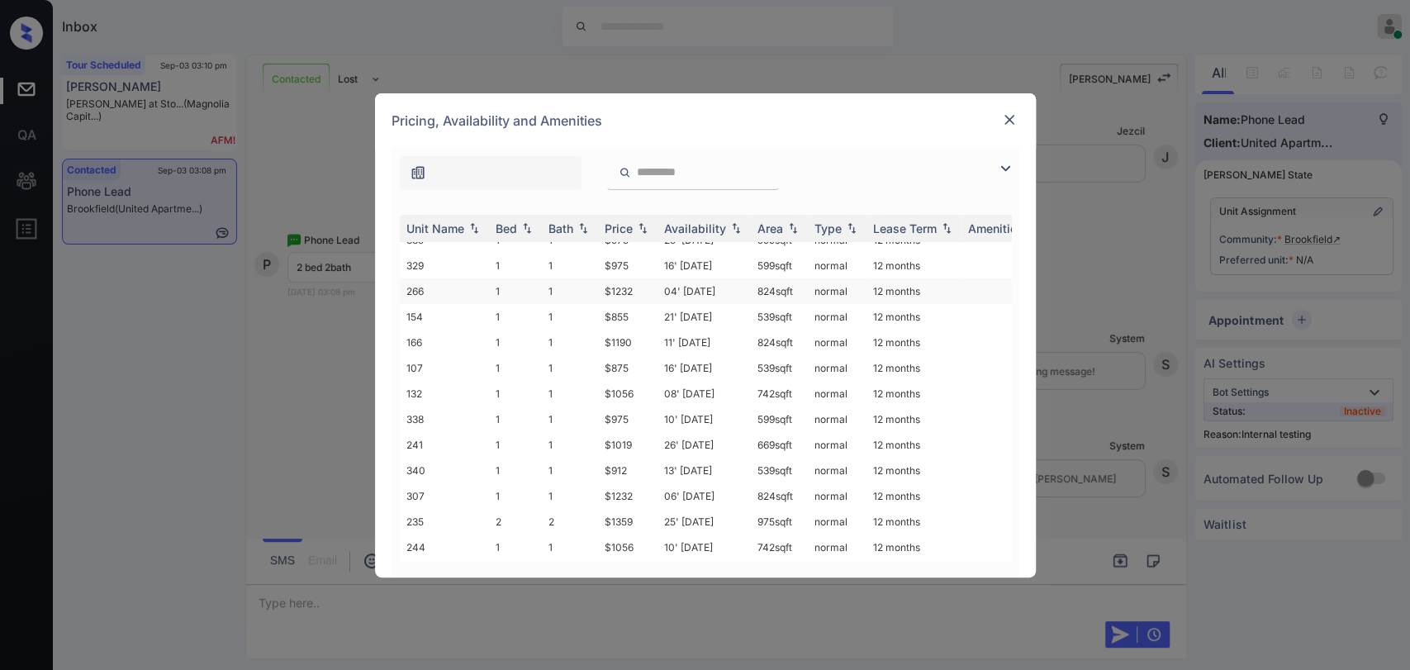
scroll to position [168, 0]
drag, startPoint x: 602, startPoint y: 455, endPoint x: 634, endPoint y: 455, distance: 32.2
click at [634, 458] on td "$1359" at bounding box center [627, 471] width 59 height 26
copy td "$1359"
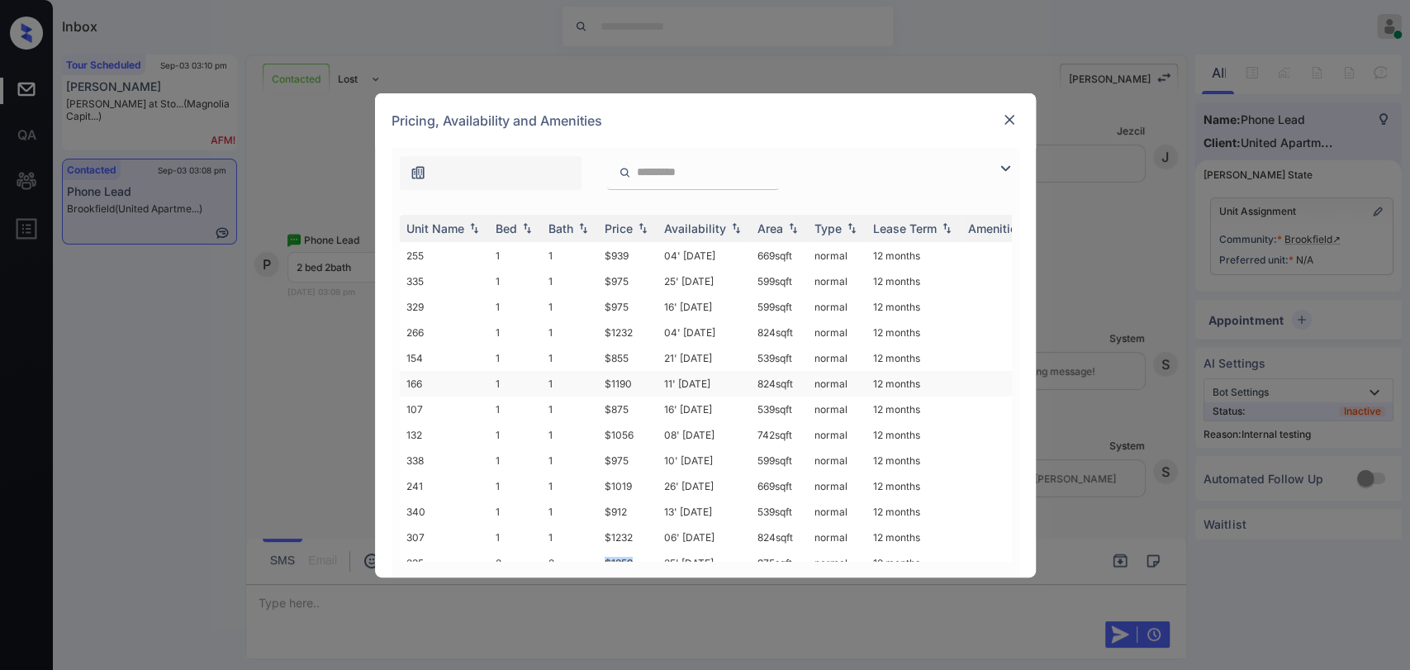
scroll to position [0, 0]
click at [1013, 120] on img at bounding box center [1009, 120] width 17 height 17
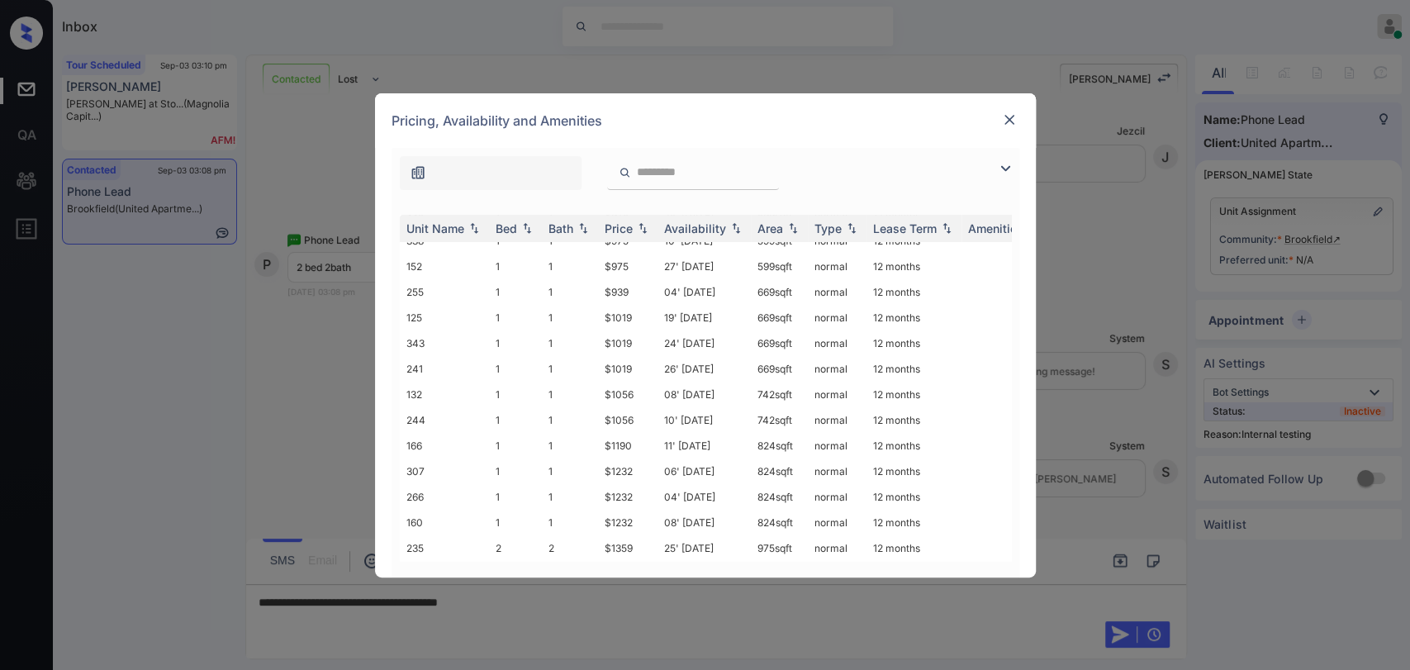
click at [1010, 117] on img at bounding box center [1009, 120] width 17 height 17
